Goal: Navigation & Orientation: Find specific page/section

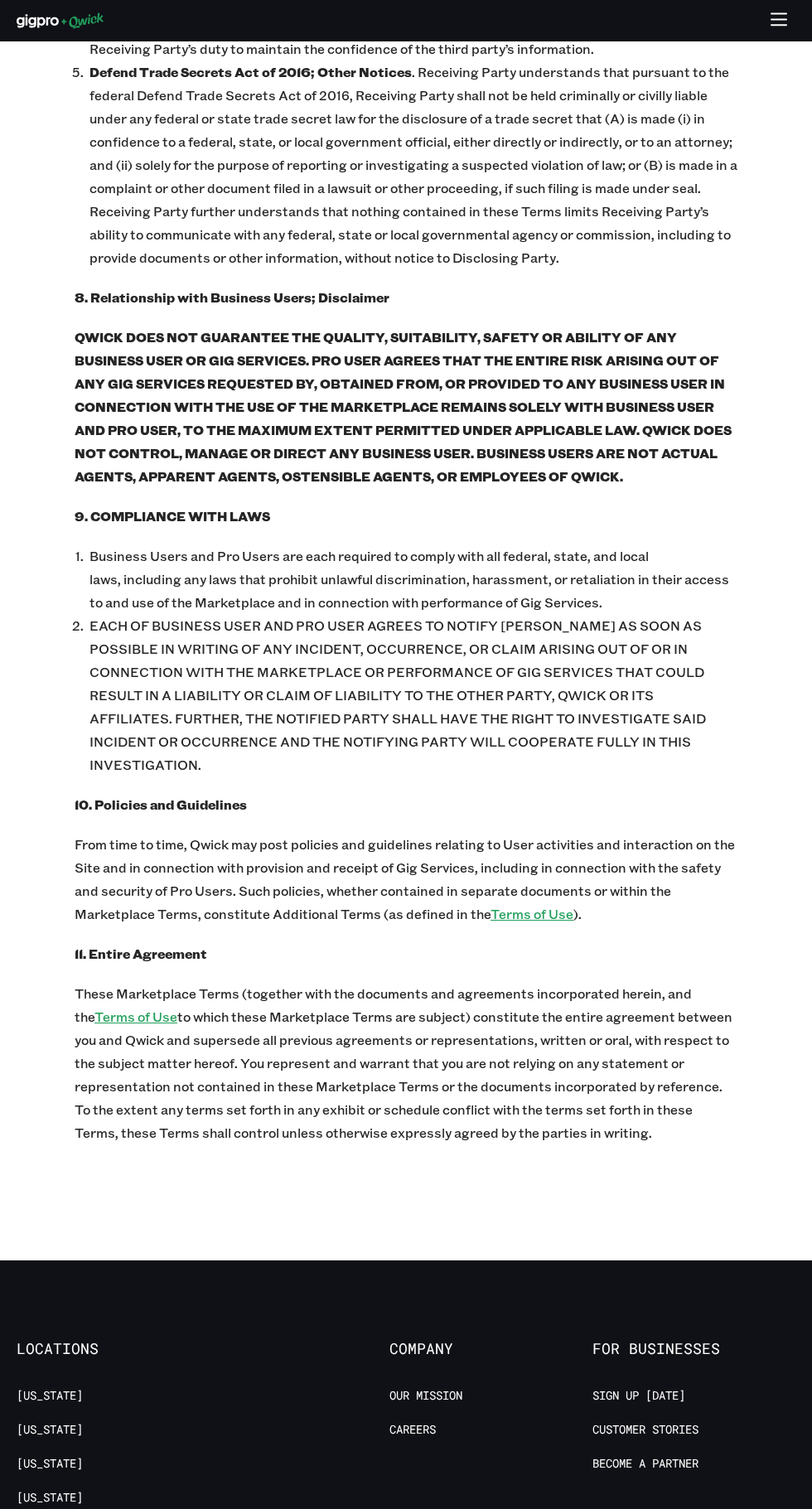
scroll to position [7275, 0]
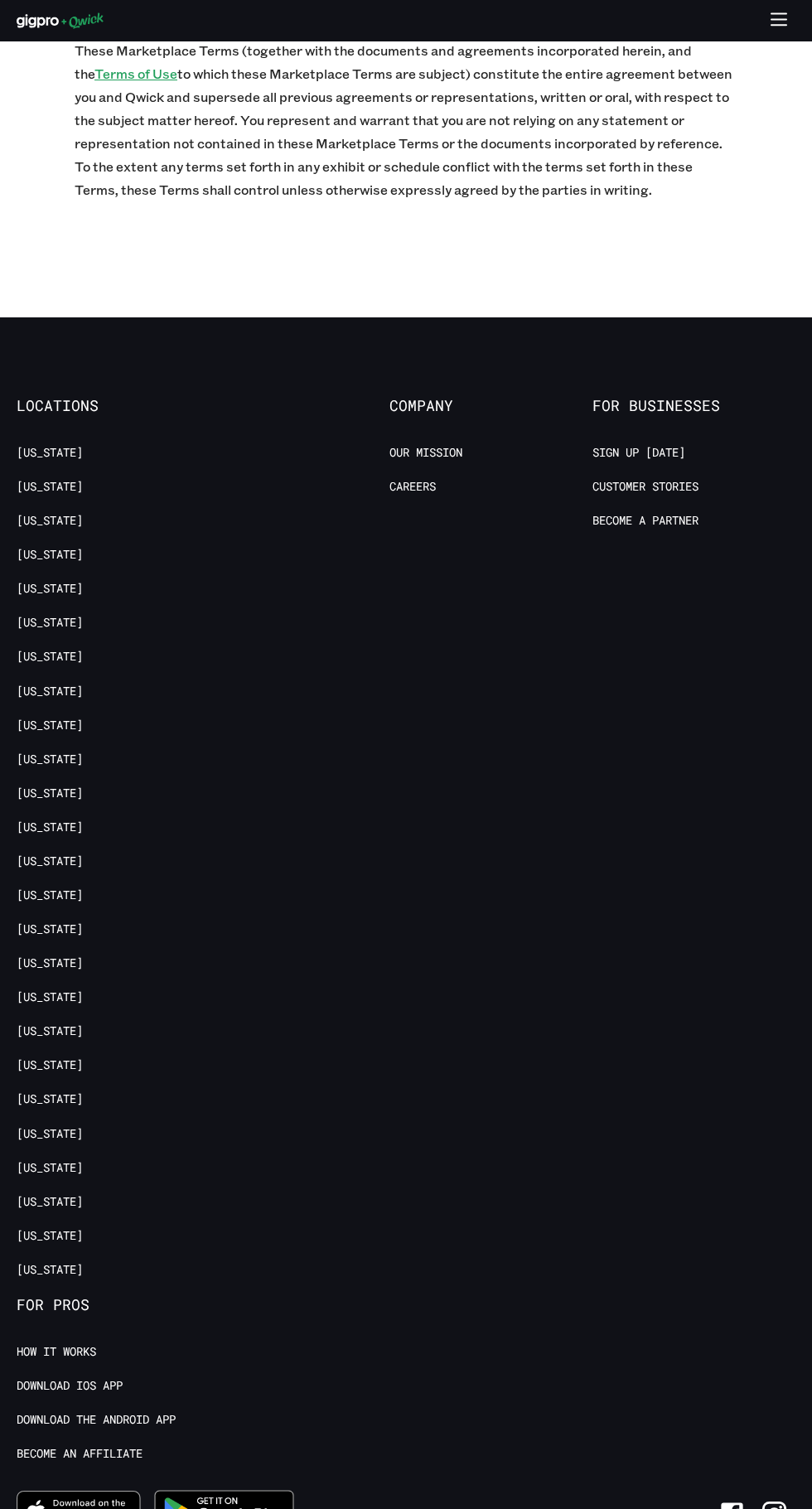
click at [57, 581] on link "[US_STATE]" at bounding box center [50, 589] width 66 height 16
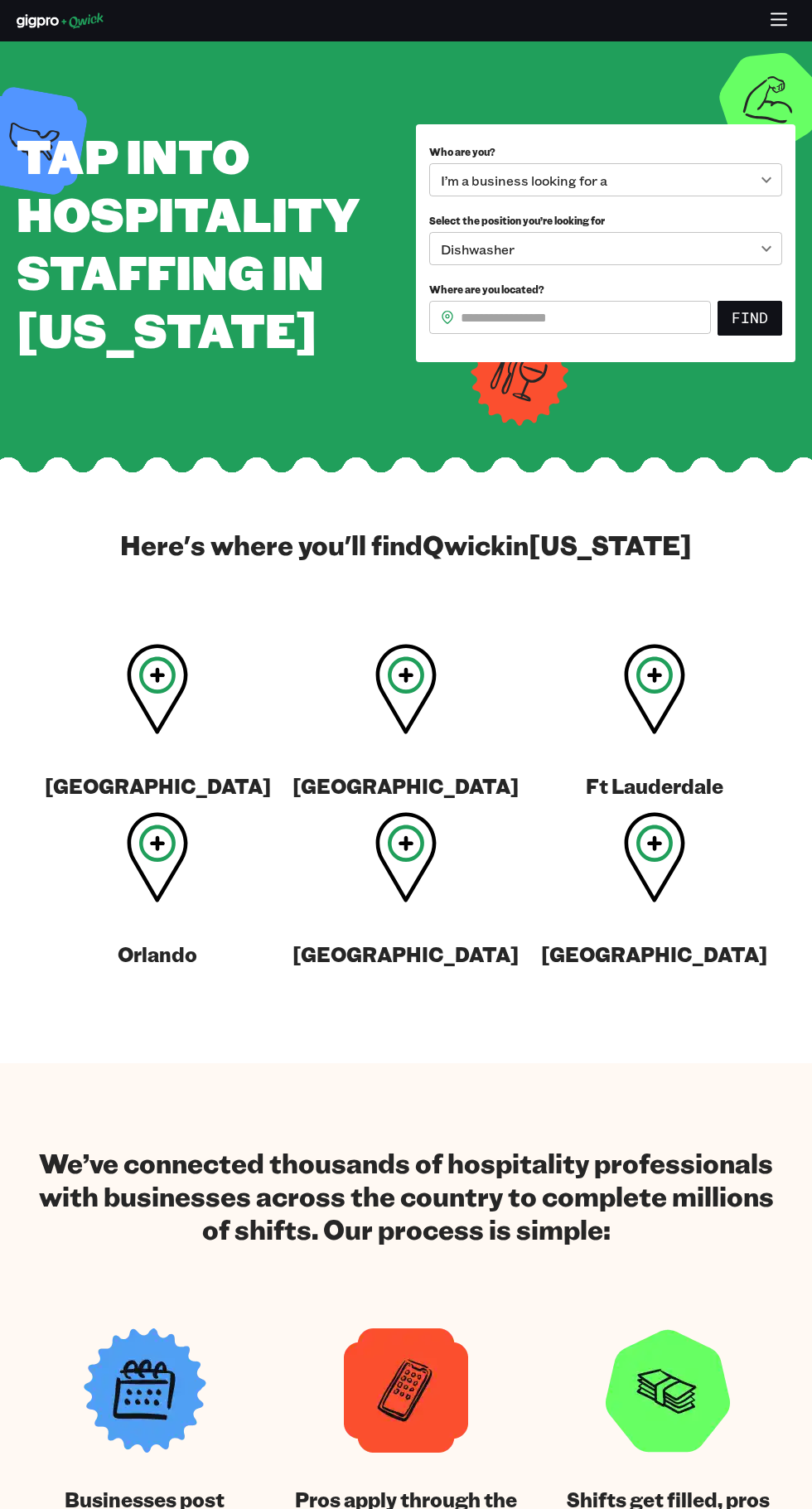
click at [166, 871] on icon at bounding box center [157, 857] width 61 height 90
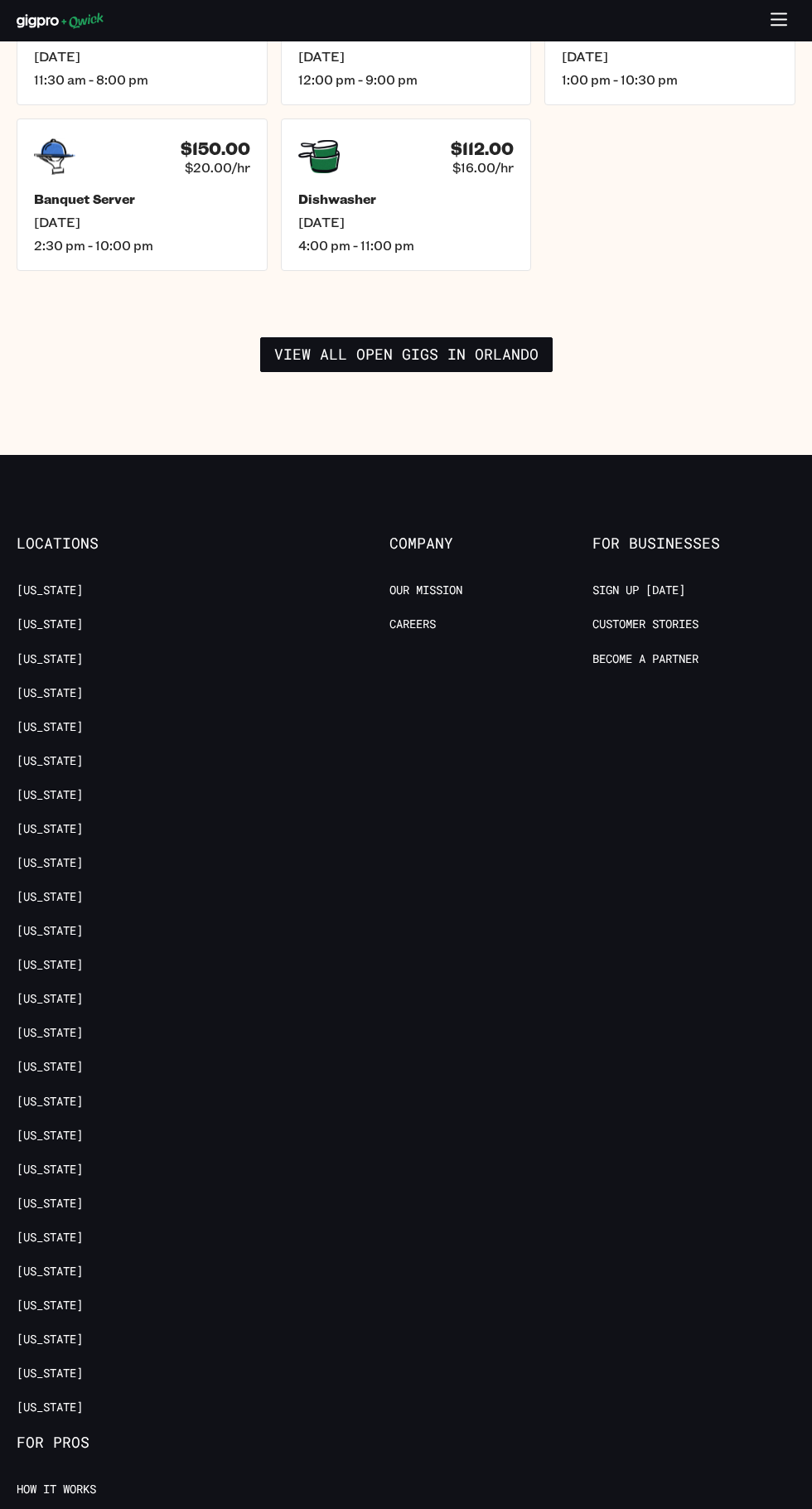
scroll to position [2772, 0]
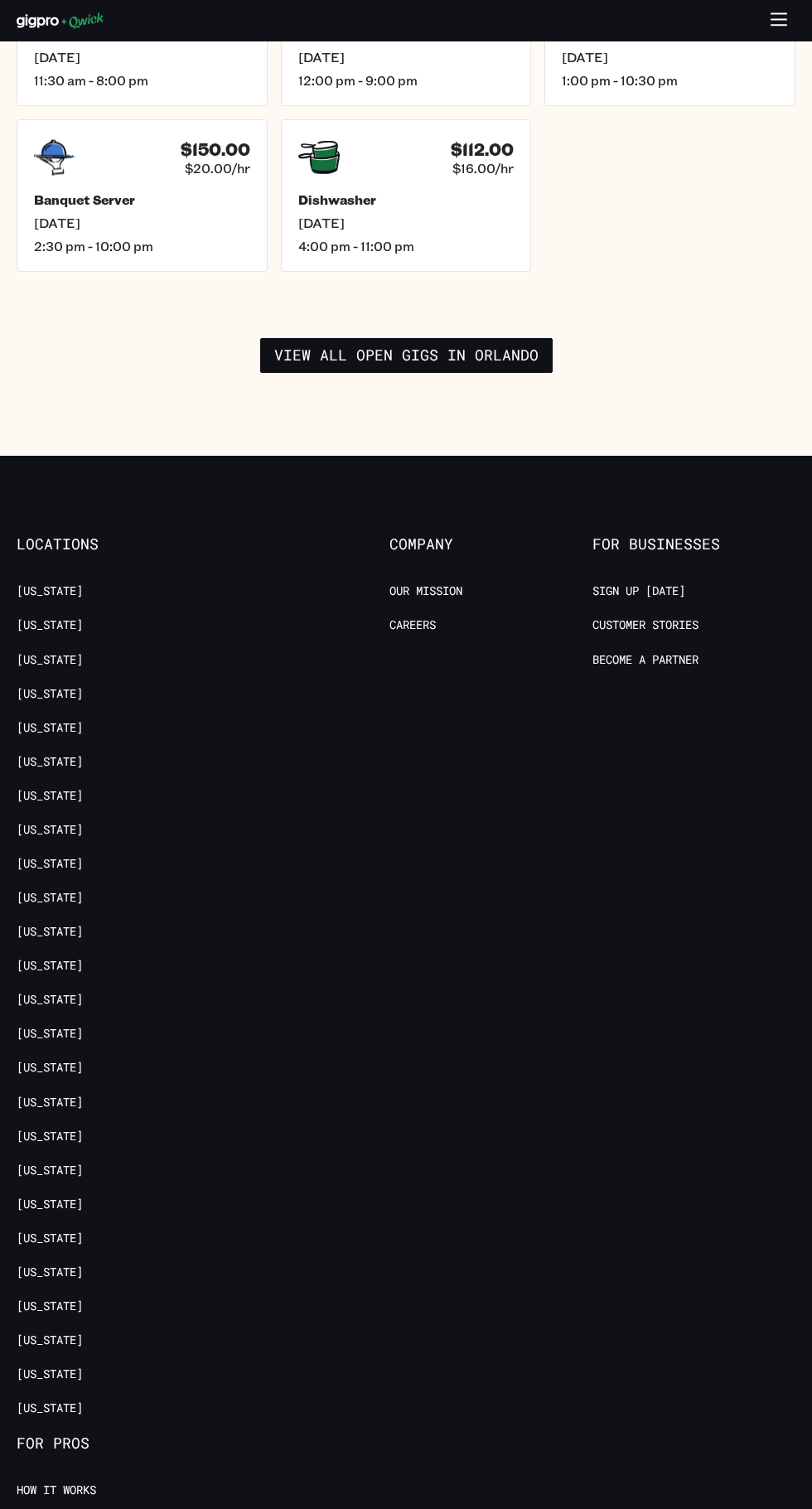
click at [654, 584] on link "Sign up [DATE]" at bounding box center [639, 592] width 93 height 16
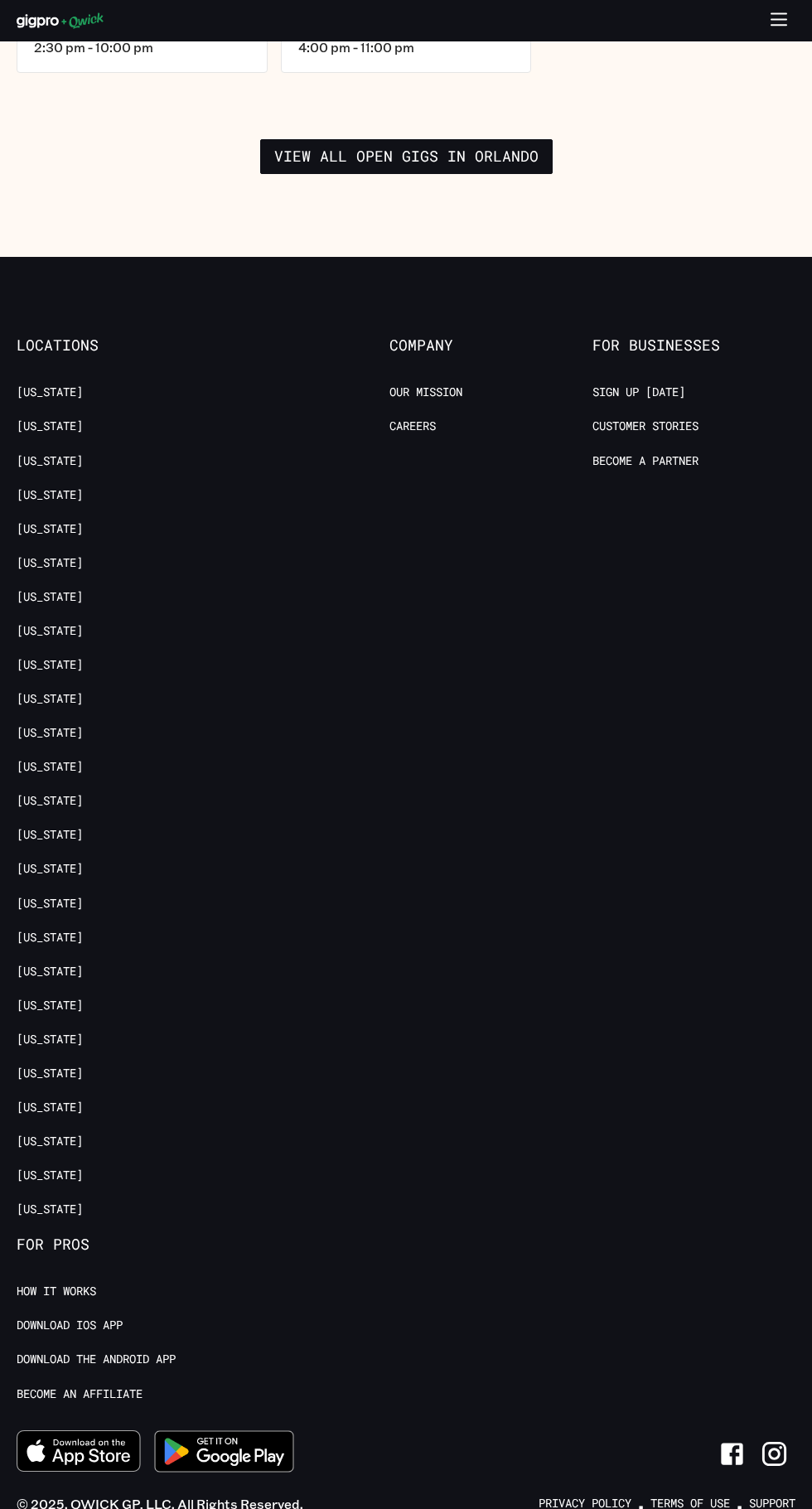
scroll to position [3015, 0]
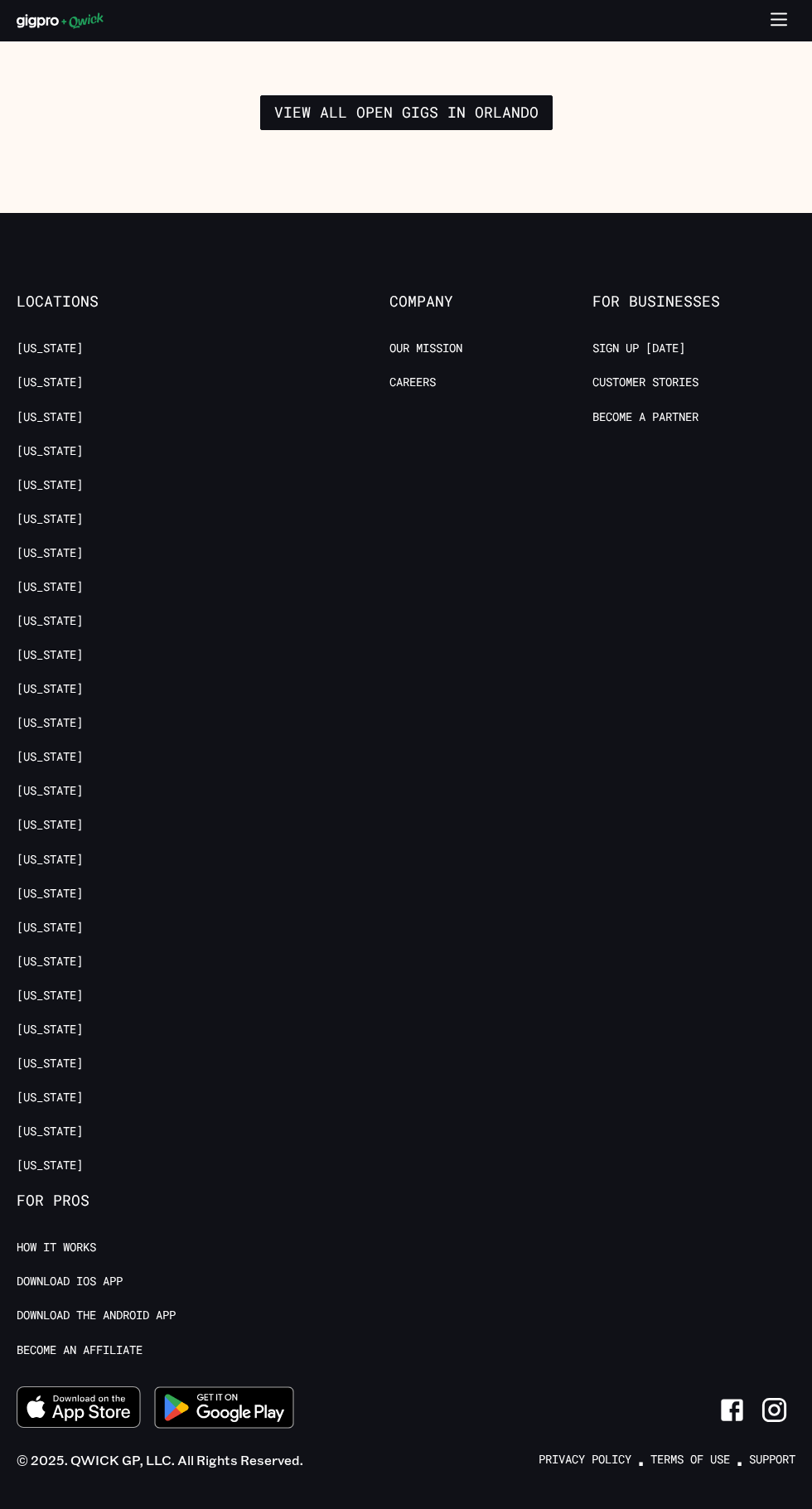
click at [156, 1308] on link "Download the Android App" at bounding box center [96, 1316] width 159 height 16
